Goal: Task Accomplishment & Management: Use online tool/utility

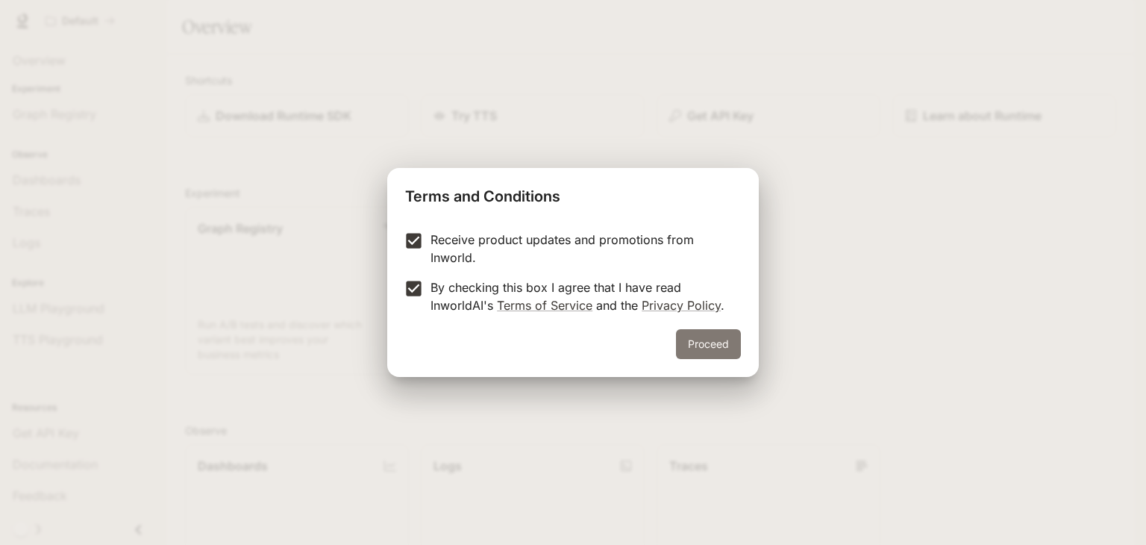
click at [710, 340] on button "Proceed" at bounding box center [708, 344] width 65 height 30
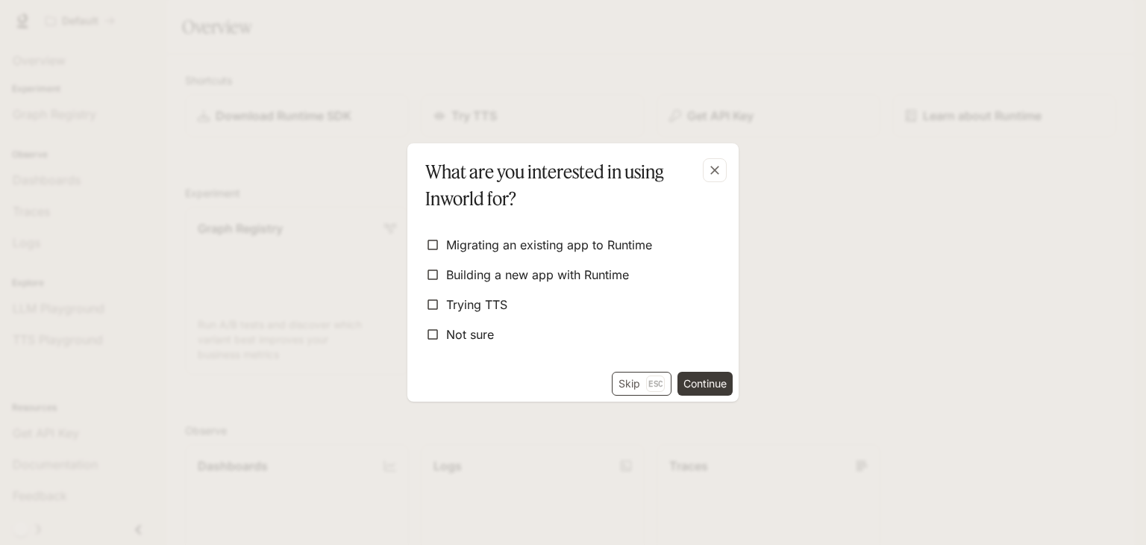
click at [635, 380] on button "Skip Esc" at bounding box center [642, 384] width 60 height 24
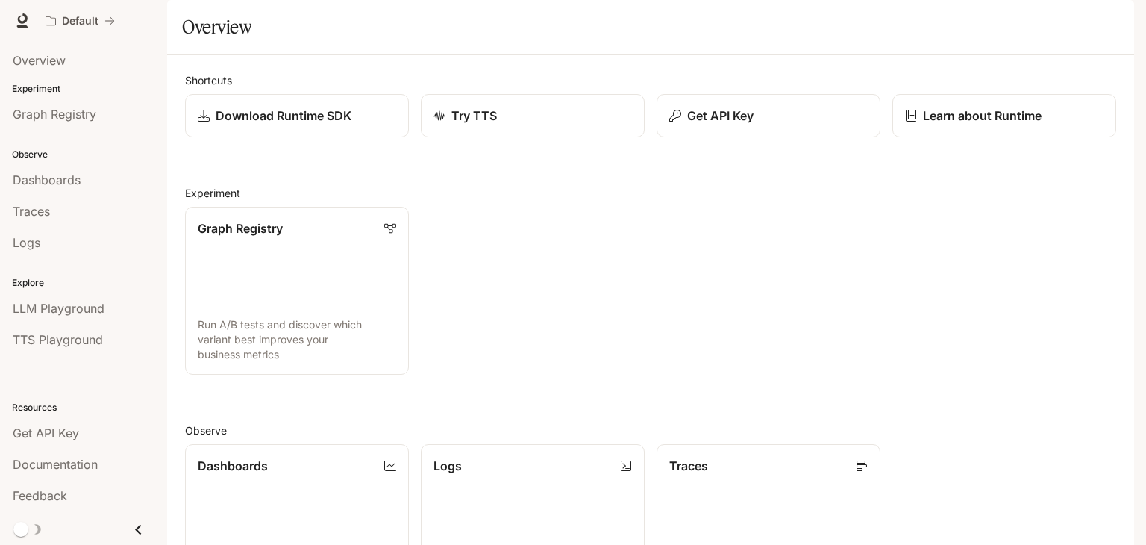
scroll to position [370, 0]
click at [68, 174] on span "Dashboards" at bounding box center [47, 180] width 68 height 18
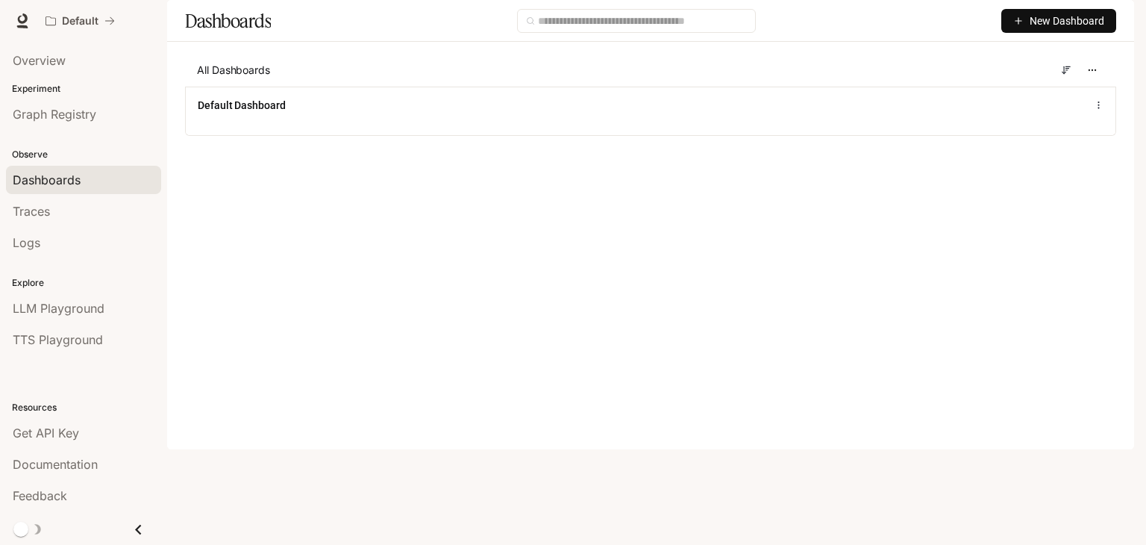
click at [1089, 29] on span "New Dashboard" at bounding box center [1067, 21] width 75 height 16
click at [1012, 93] on div "Create dashboard" at bounding box center [1042, 95] width 124 height 16
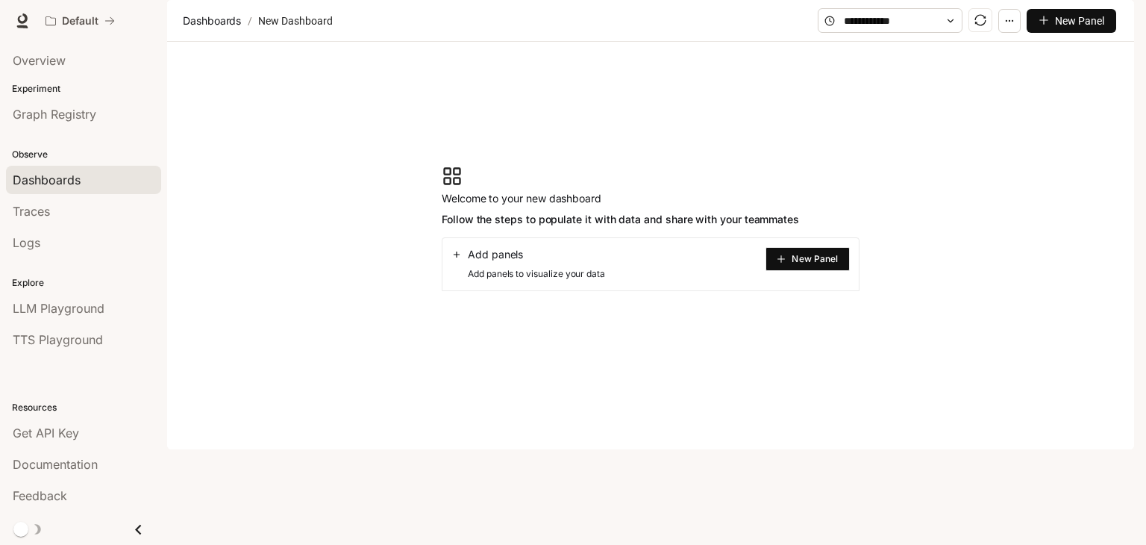
click at [805, 263] on span "New Panel" at bounding box center [815, 258] width 46 height 7
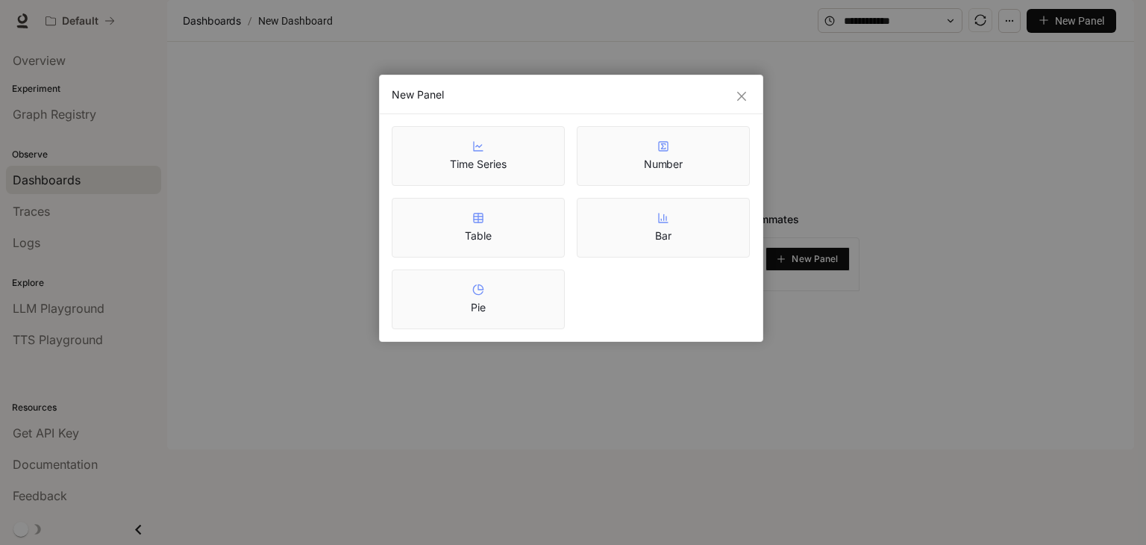
click at [731, 87] on div "New Panel" at bounding box center [571, 94] width 359 height 15
click at [749, 92] on span "Close" at bounding box center [741, 96] width 16 height 12
